Goal: Information Seeking & Learning: Learn about a topic

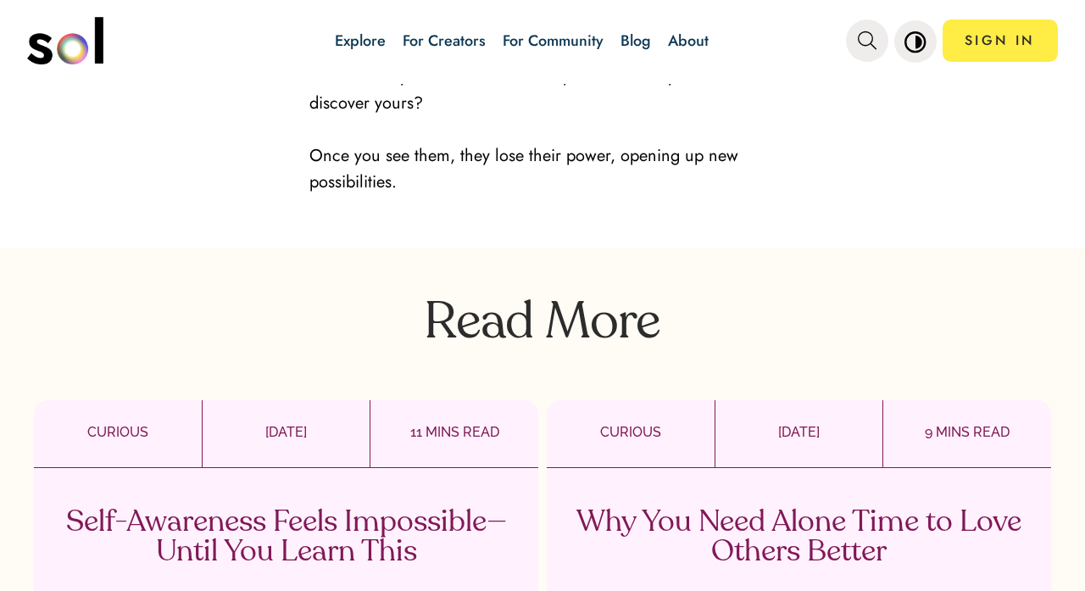
scroll to position [2527, 0]
